Goal: Find specific page/section: Find specific page/section

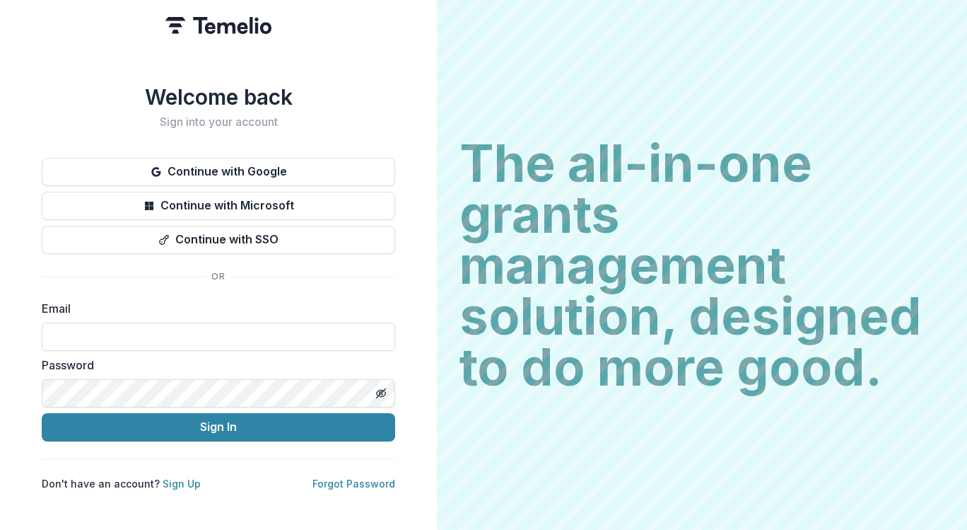
type input "**********"
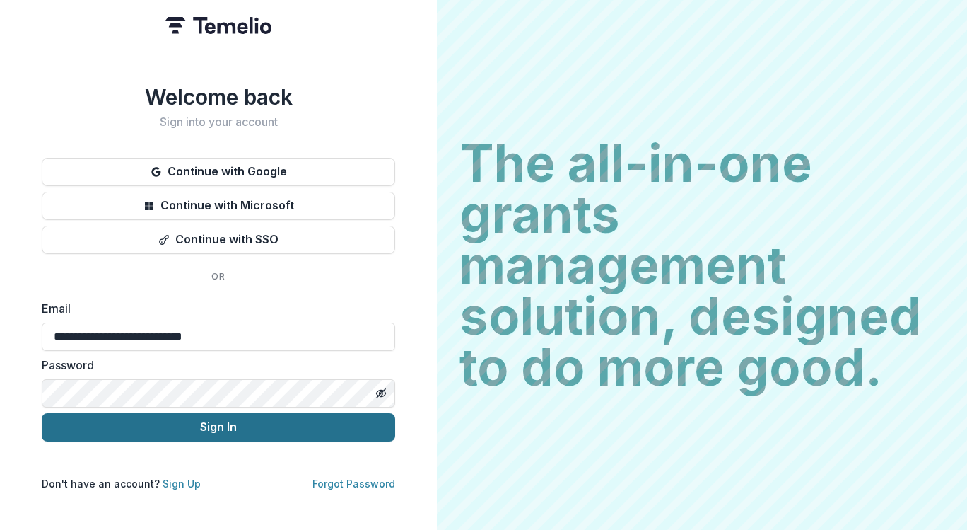
click at [192, 421] on button "Sign In" at bounding box center [219, 427] width 354 height 28
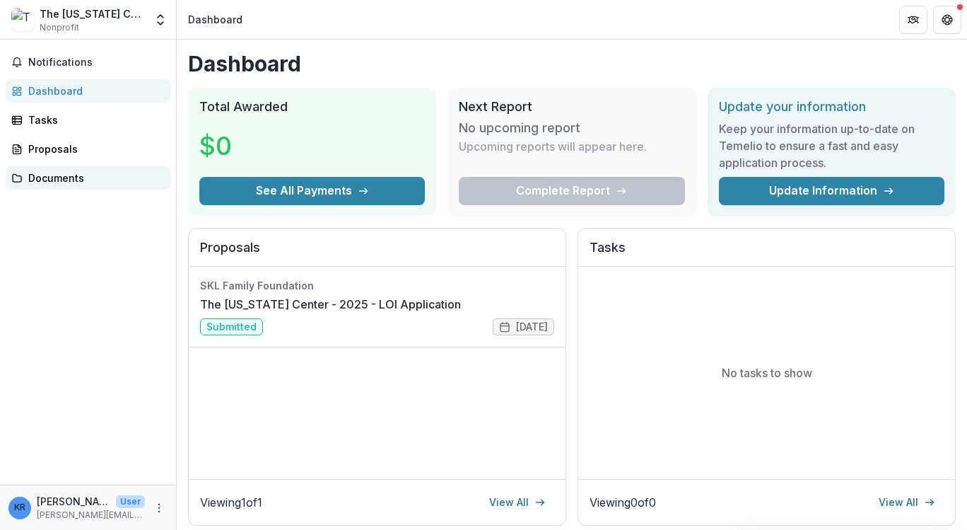
click at [50, 178] on div "Documents" at bounding box center [93, 177] width 131 height 15
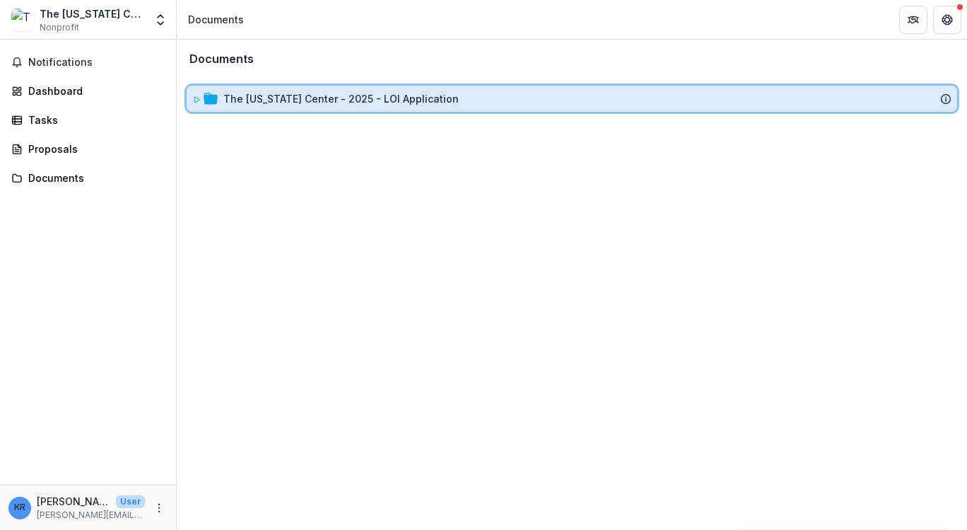
click at [197, 100] on icon at bounding box center [196, 99] width 8 height 8
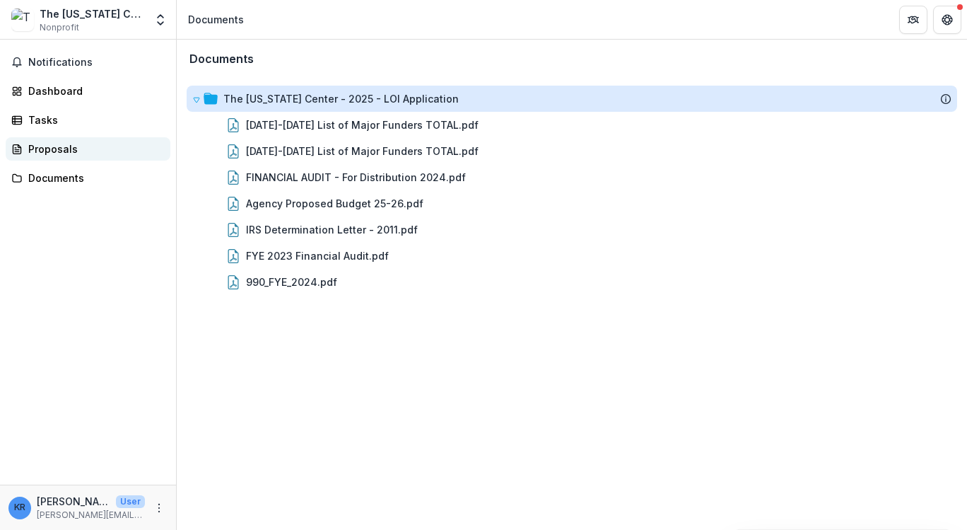
click at [66, 151] on div "Proposals" at bounding box center [93, 148] width 131 height 15
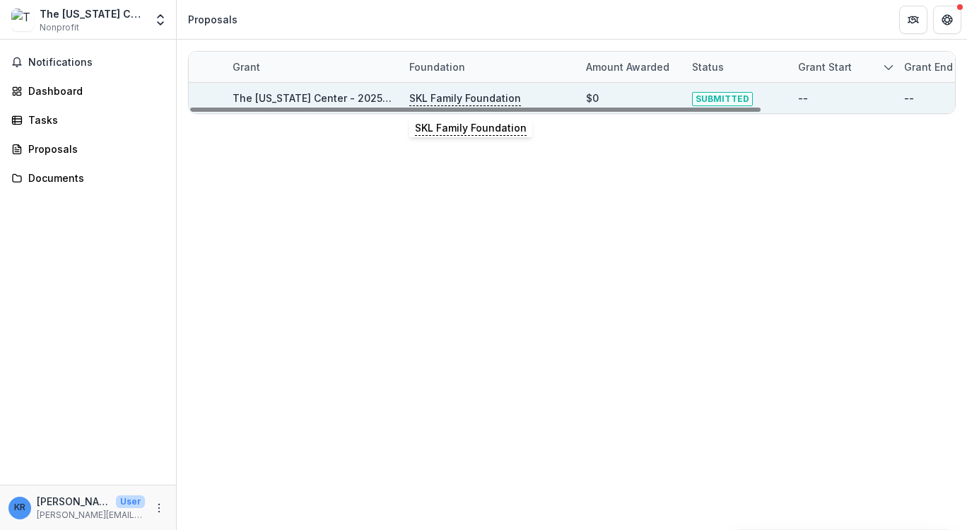
click at [478, 95] on p "SKL Family Foundation" at bounding box center [465, 99] width 112 height 16
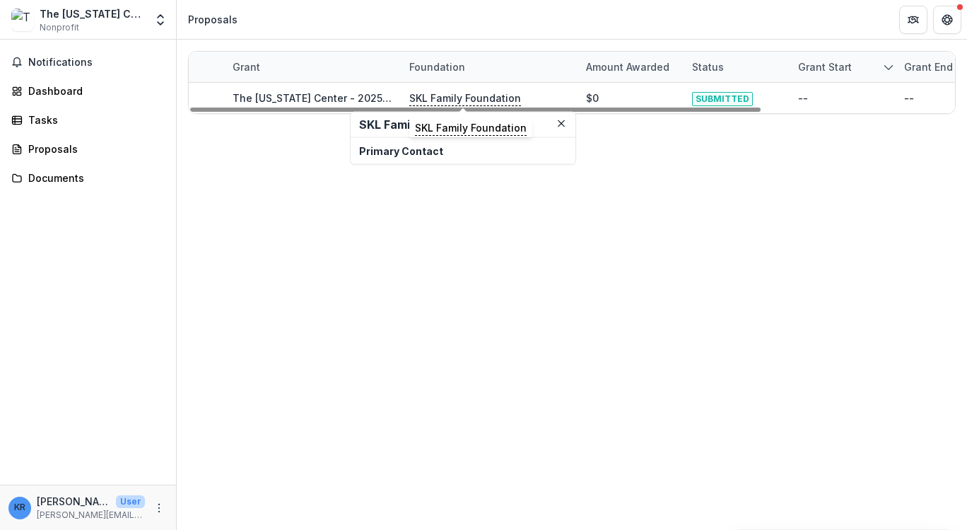
click at [420, 156] on p "Primary Contact" at bounding box center [463, 151] width 208 height 15
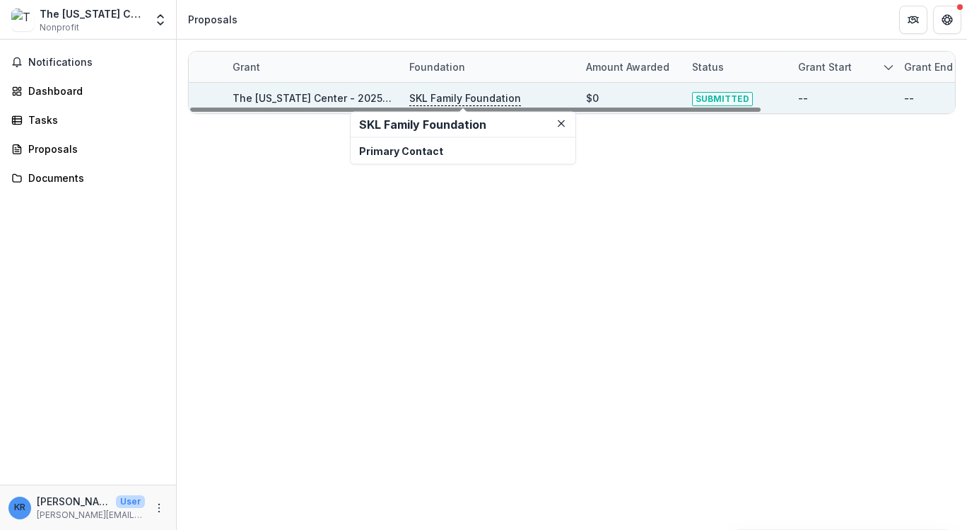
click at [450, 100] on p "SKL Family Foundation" at bounding box center [465, 99] width 112 height 16
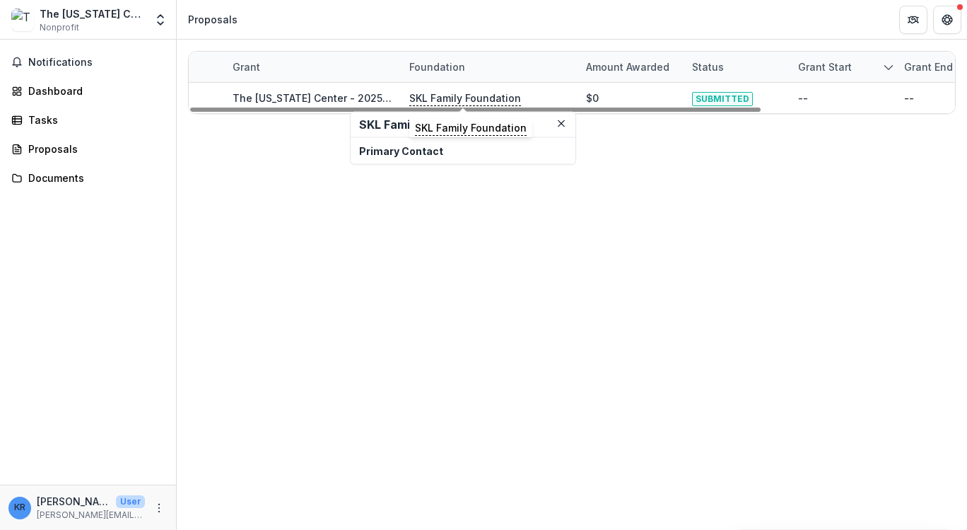
click at [434, 126] on h2 "SKL Family Foundation" at bounding box center [463, 124] width 208 height 13
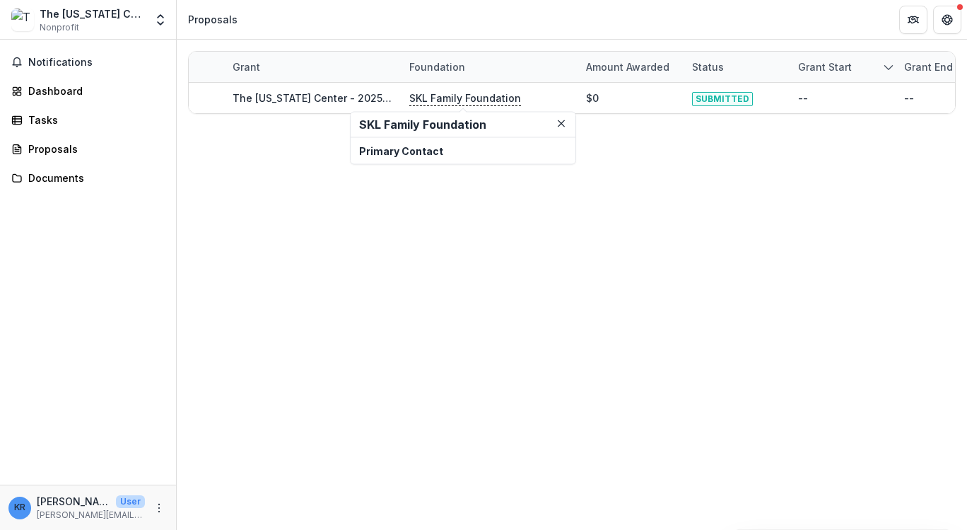
click at [405, 157] on p "Primary Contact" at bounding box center [463, 151] width 208 height 15
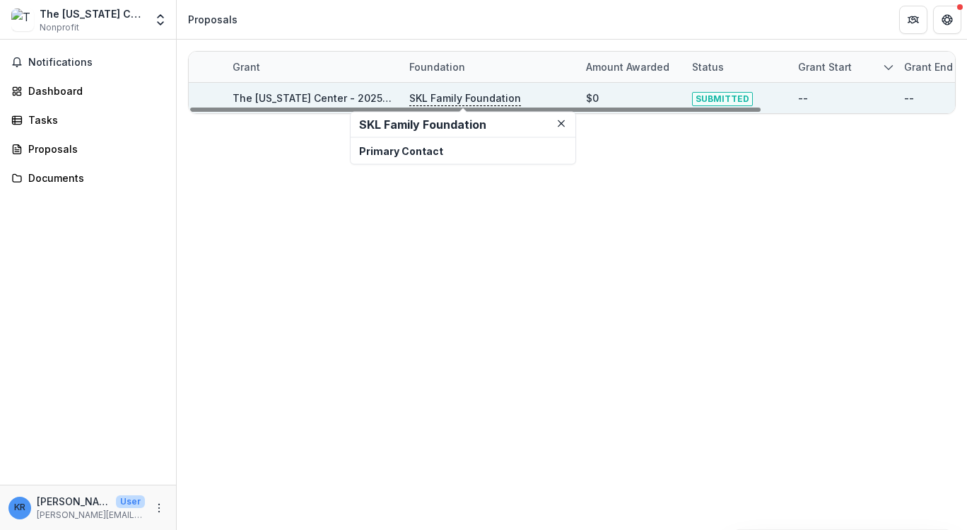
click at [318, 95] on link "The [US_STATE] Center - 2025 - LOI Application" at bounding box center [351, 98] width 236 height 12
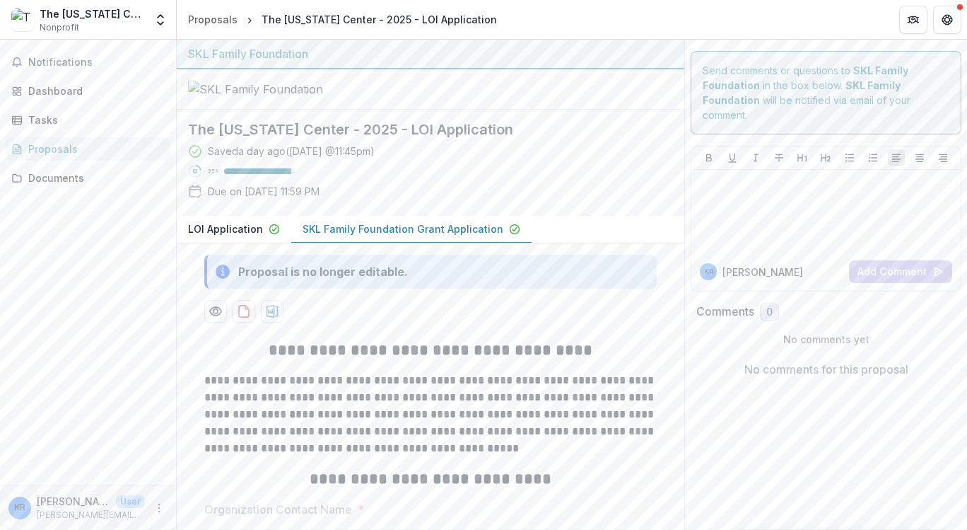
click at [349, 236] on p "SKL Family Foundation Grant Application" at bounding box center [403, 228] width 201 height 15
